Goal: Information Seeking & Learning: Understand process/instructions

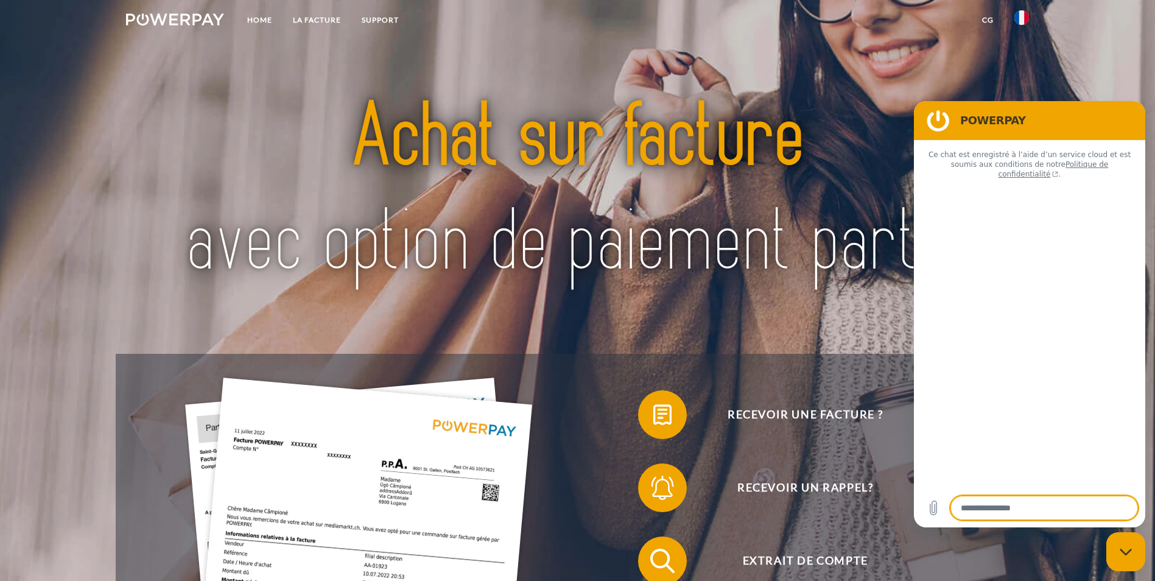
type textarea "*"
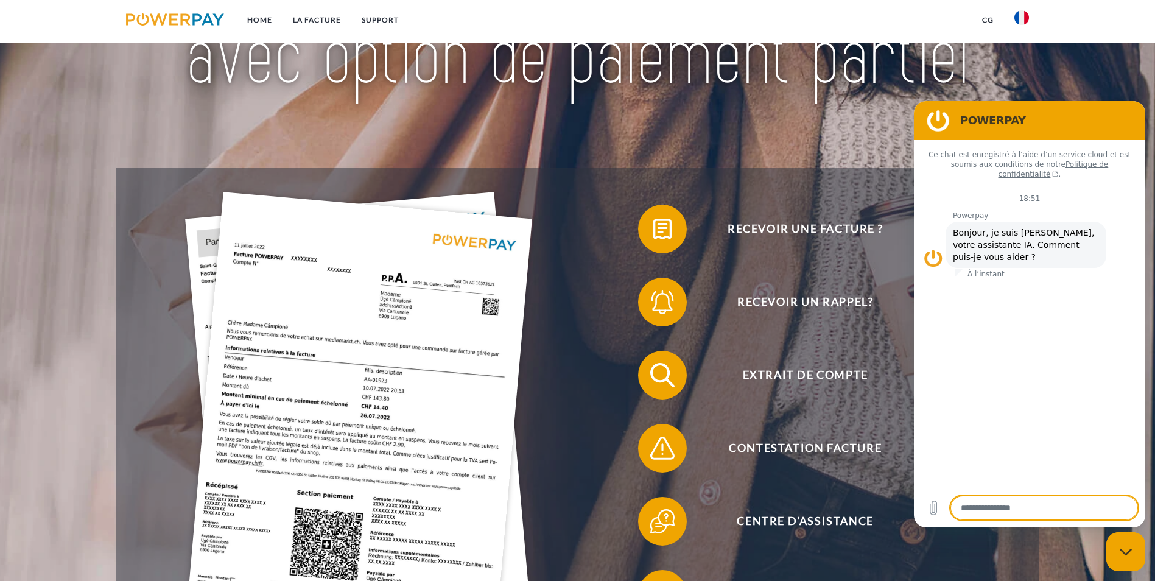
scroll to position [183, 0]
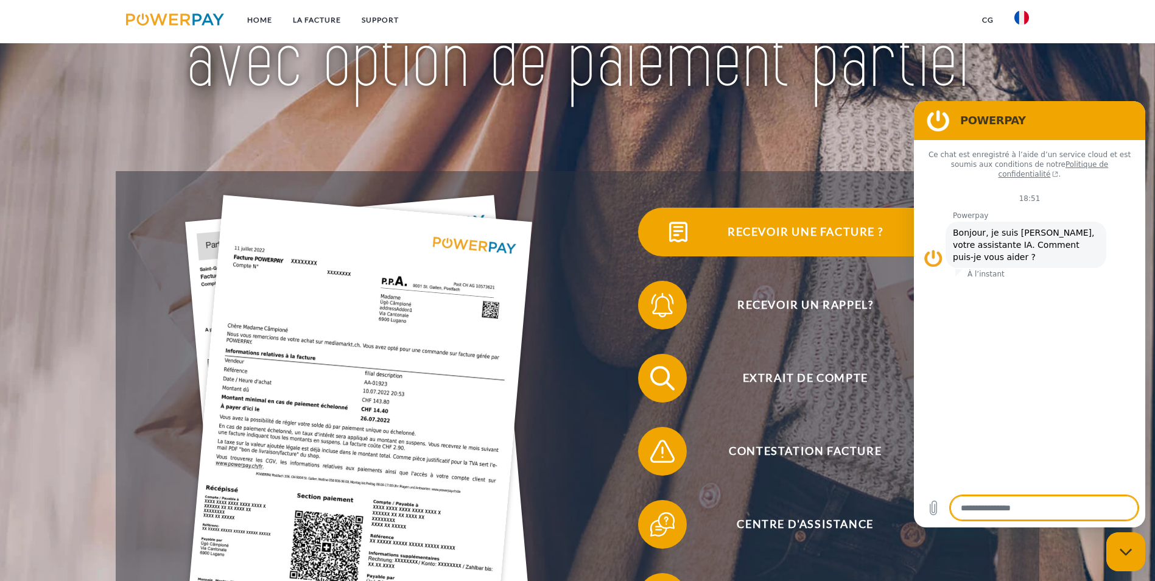
click at [656, 248] on span "Recevoir une facture ?" at bounding box center [805, 232] width 298 height 49
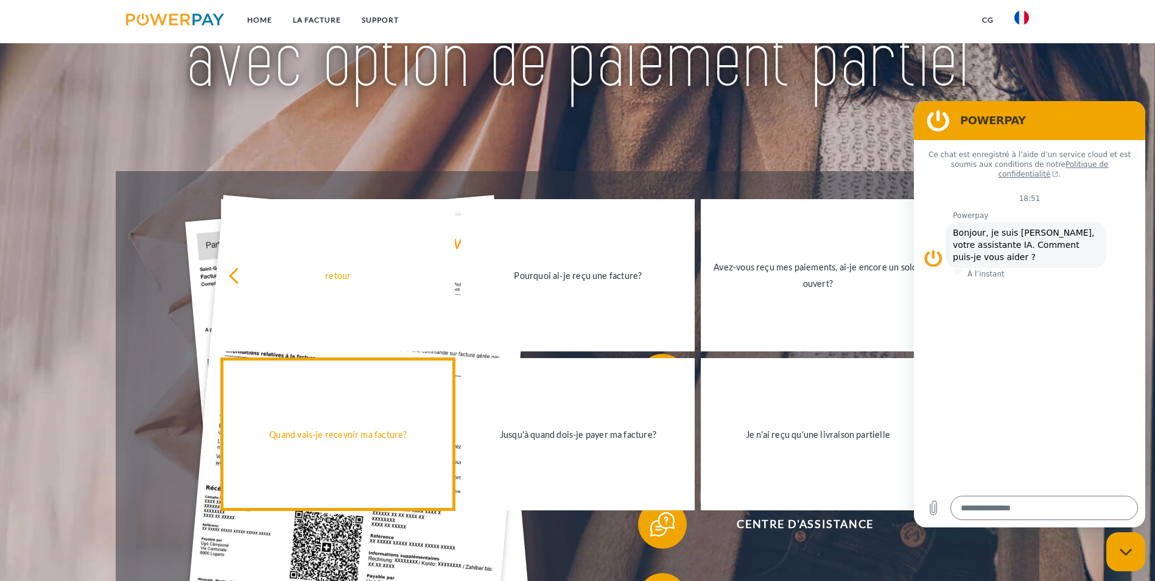
click at [385, 430] on div "Quand vais-je recevoir ma facture?" at bounding box center [337, 434] width 219 height 16
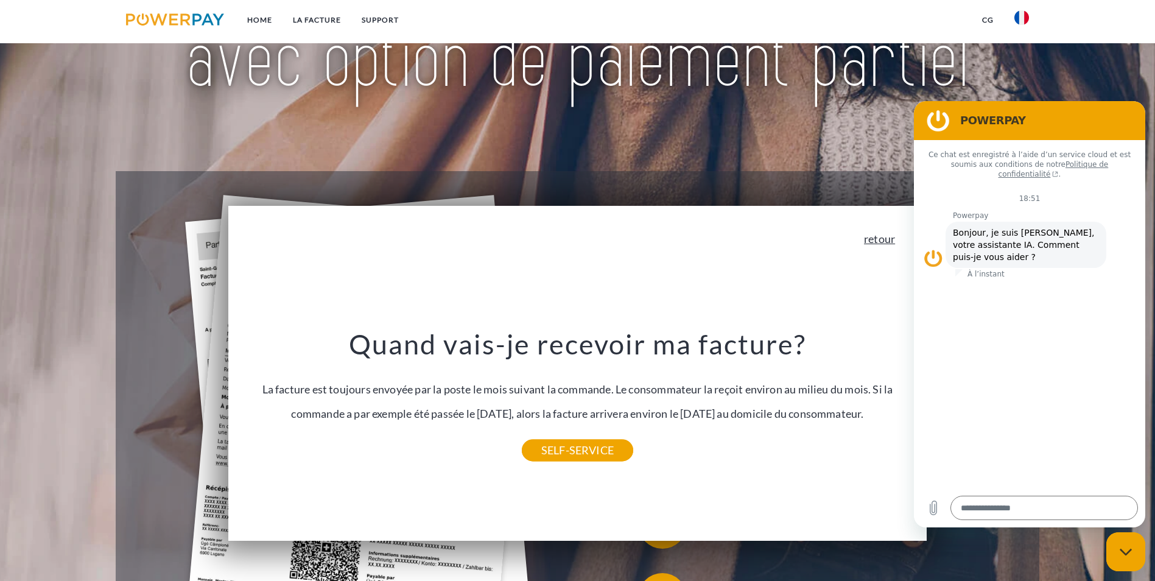
click at [881, 242] on link "retour" at bounding box center [879, 238] width 31 height 11
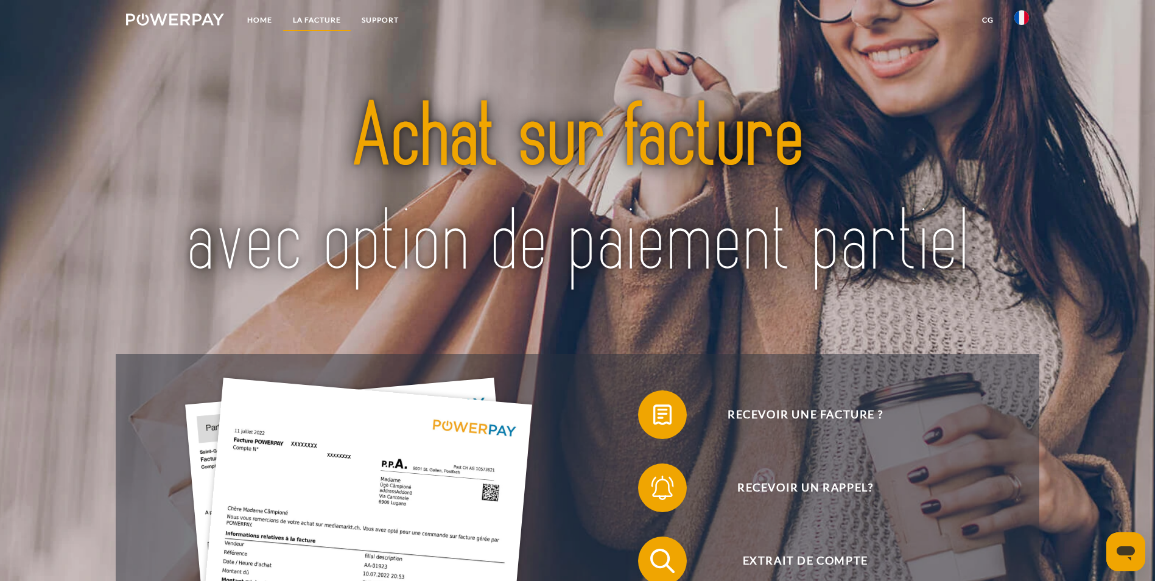
click at [315, 19] on link "LA FACTURE" at bounding box center [316, 20] width 69 height 22
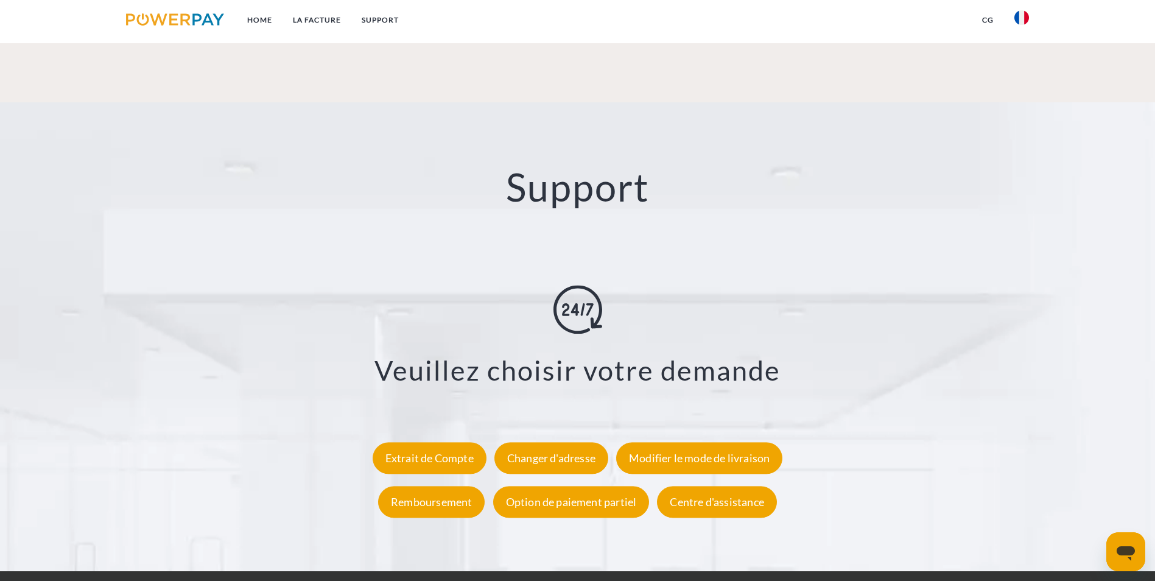
scroll to position [2237, 0]
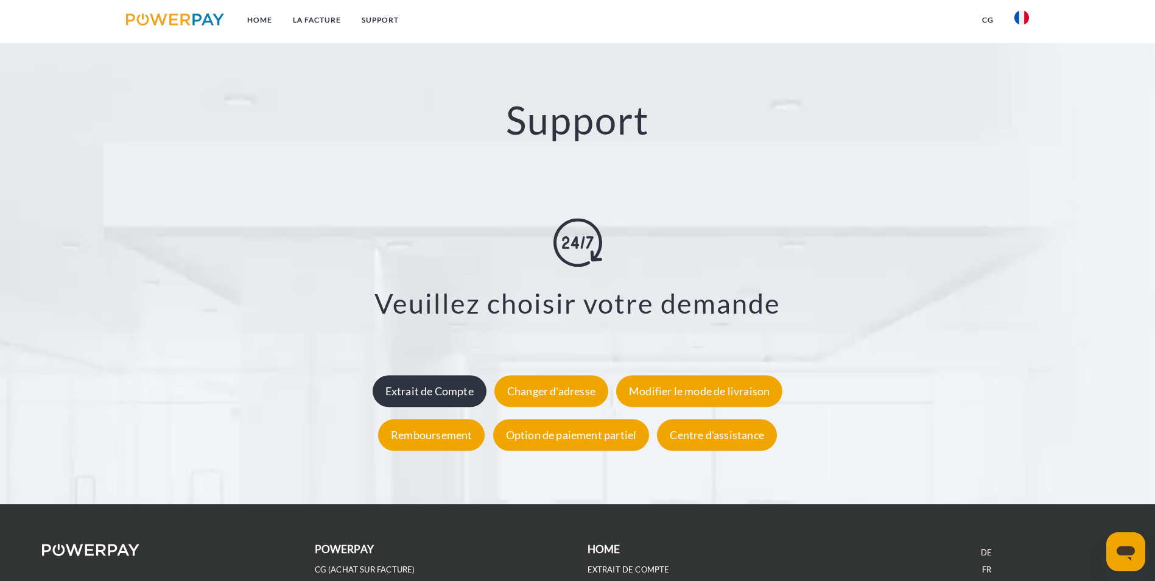
click at [414, 375] on div "Extrait de Compte" at bounding box center [430, 391] width 114 height 32
